Goal: Transaction & Acquisition: Obtain resource

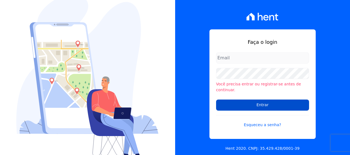
type input "[PERSON_NAME][EMAIL_ADDRESS][DOMAIN_NAME]"
click at [246, 102] on input "Entrar" at bounding box center [262, 104] width 93 height 11
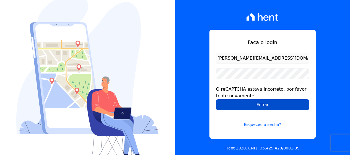
click at [230, 102] on input "Entrar" at bounding box center [262, 104] width 93 height 11
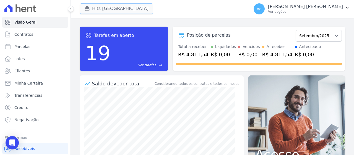
click at [105, 9] on button "Hits [GEOGRAPHIC_DATA]" at bounding box center [117, 8] width 74 height 11
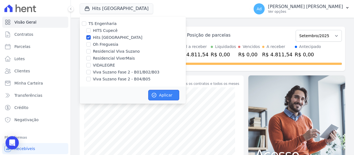
click at [156, 97] on icon "button" at bounding box center [154, 95] width 6 height 6
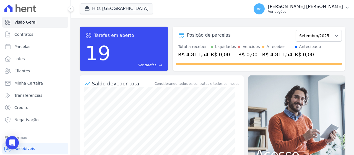
click at [340, 7] on p "[PERSON_NAME] [PERSON_NAME]" at bounding box center [305, 7] width 75 height 6
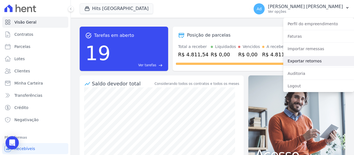
click at [302, 61] on link "Exportar retornos" at bounding box center [318, 61] width 71 height 10
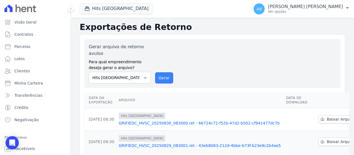
click at [168, 78] on button "Gerar" at bounding box center [164, 77] width 18 height 11
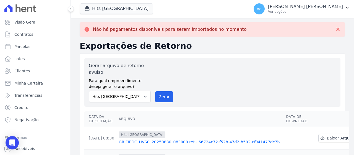
scroll to position [83, 0]
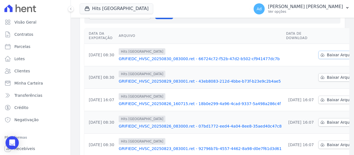
click at [327, 55] on span "Baixar Arquivo" at bounding box center [341, 55] width 29 height 6
click at [319, 78] on link "Baixar Arquivo" at bounding box center [339, 77] width 40 height 8
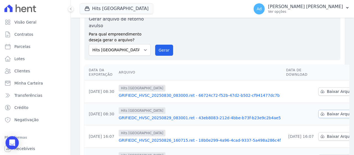
scroll to position [9, 0]
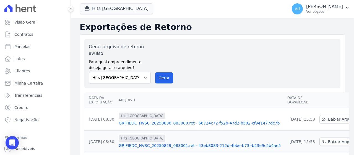
scroll to position [55, 0]
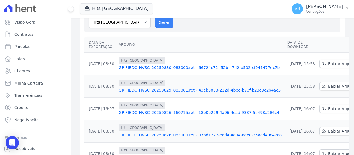
click at [159, 24] on button "Gerar" at bounding box center [164, 22] width 18 height 11
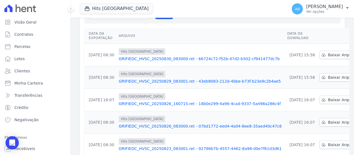
scroll to position [64, 0]
click at [314, 11] on p "Ver opções" at bounding box center [324, 11] width 37 height 4
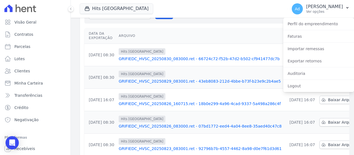
click at [239, 32] on th "Arquivo" at bounding box center [201, 36] width 169 height 16
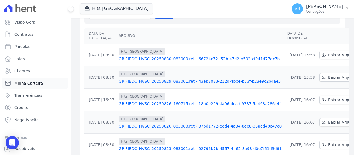
click at [31, 84] on span "Minha Carteira" at bounding box center [28, 83] width 29 height 6
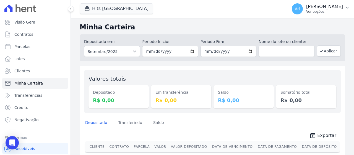
click at [329, 10] on p "Ver opções" at bounding box center [324, 11] width 37 height 4
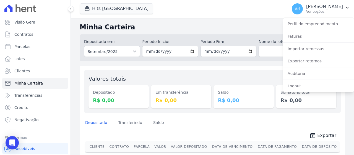
click at [256, 74] on div "Saldo R$ 0,00" at bounding box center [244, 91] width 60 height 34
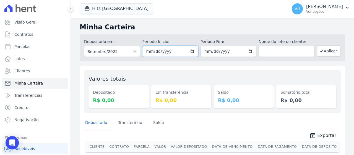
drag, startPoint x: 168, startPoint y: 49, endPoint x: 126, endPoint y: 47, distance: 41.5
click at [126, 47] on div "Depositado em: Todos os meses Abril/2023 Maio/2023 Junho/2023 Julho/2023 Agosto…" at bounding box center [213, 47] width 266 height 27
type input "2025-09-01"
type input "[DATE]"
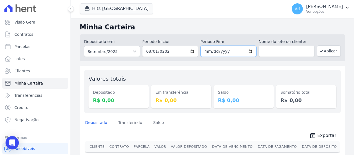
click at [204, 53] on input "2025-09-30" at bounding box center [229, 51] width 56 height 11
type input "2025-09-03"
type input "[DATE]"
click at [320, 49] on icon "button" at bounding box center [322, 51] width 4 height 4
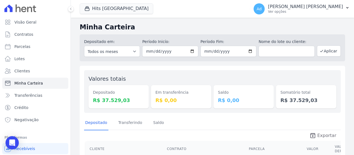
click at [317, 135] on span "Exportar" at bounding box center [326, 135] width 19 height 7
click at [320, 136] on span "Exportar" at bounding box center [326, 135] width 19 height 7
